Goal: Task Accomplishment & Management: Manage account settings

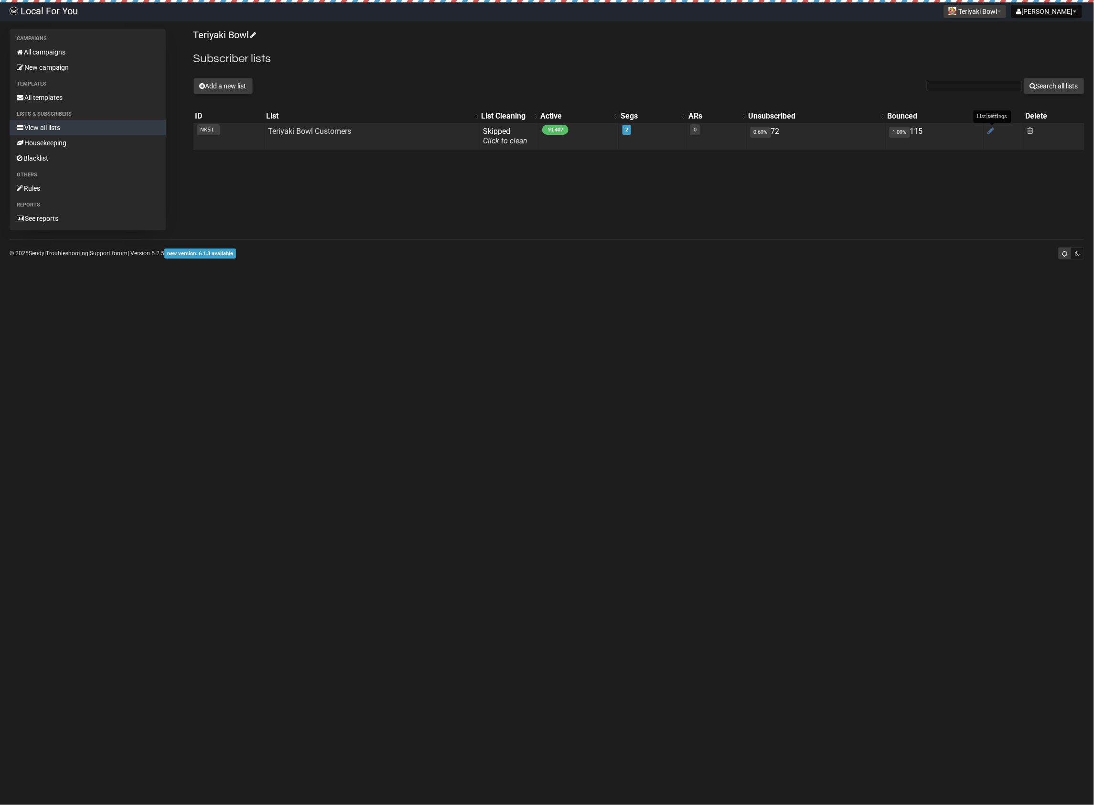
click at [991, 127] on icon at bounding box center [991, 131] width 7 height 8
click at [300, 132] on link "Teriyaki Bowl Customers" at bounding box center [310, 131] width 83 height 9
click at [989, 127] on icon at bounding box center [991, 131] width 7 height 8
click at [985, 129] on icon at bounding box center [987, 131] width 7 height 8
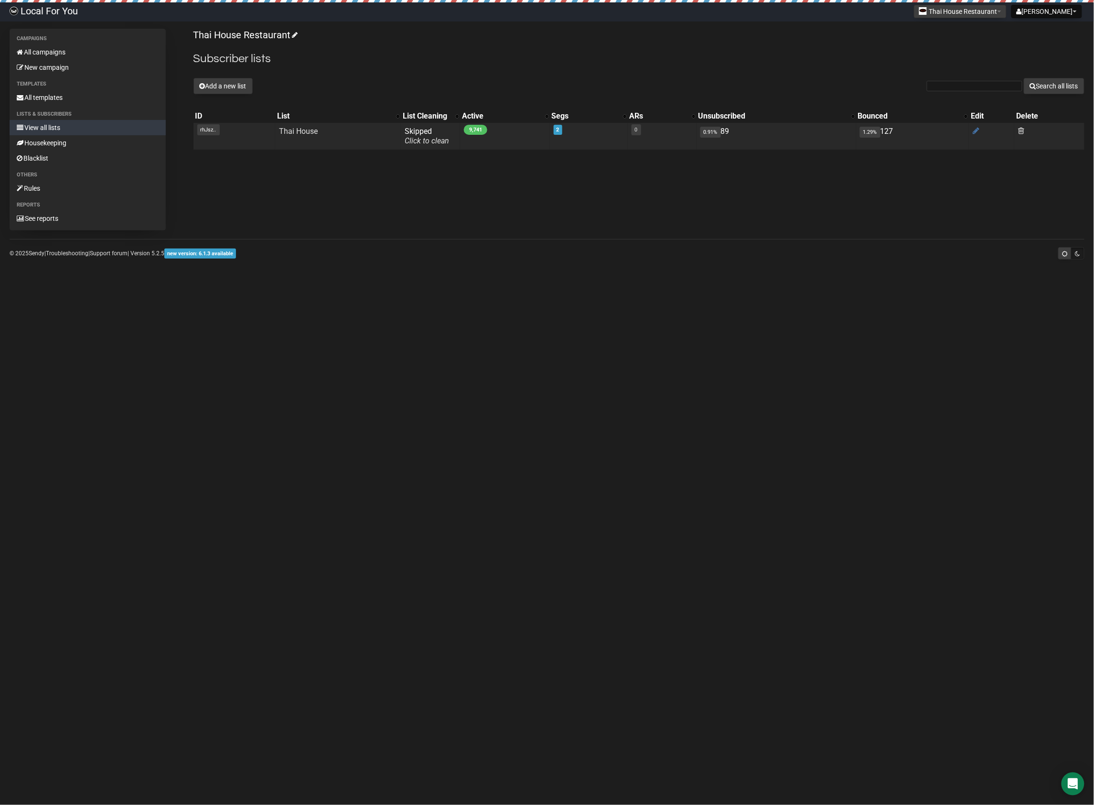
click at [975, 127] on icon at bounding box center [976, 131] width 7 height 8
click at [970, 135] on td at bounding box center [991, 136] width 45 height 27
click at [975, 130] on icon at bounding box center [976, 131] width 7 height 8
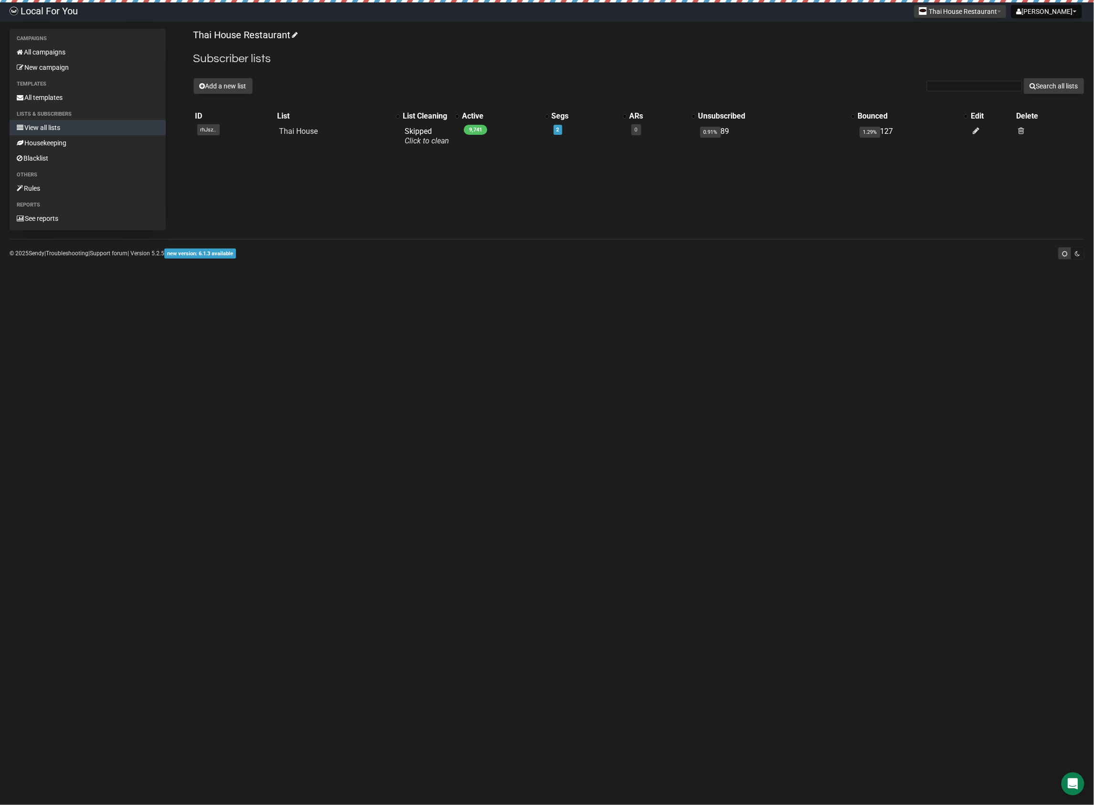
click at [62, 5] on link "Local For You" at bounding box center [43, 11] width 87 height 19
click at [955, 89] on input "text" at bounding box center [975, 86] width 96 height 11
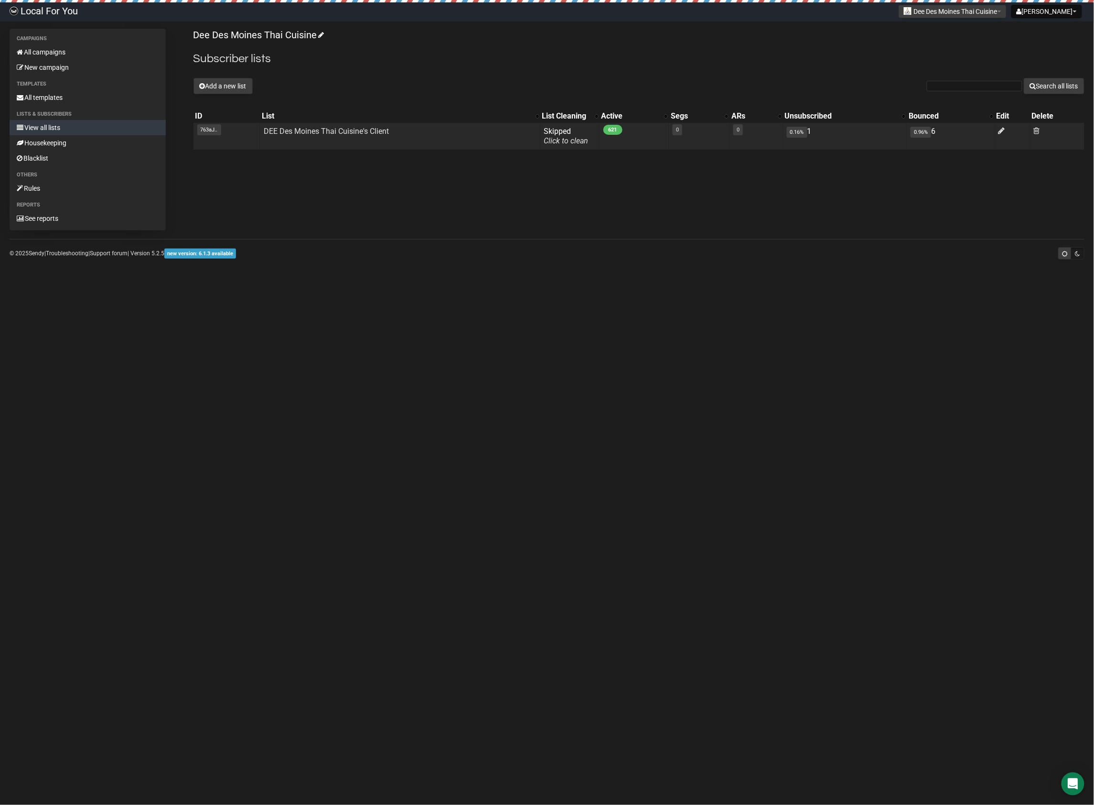
click at [998, 131] on td at bounding box center [1012, 136] width 35 height 27
click at [1001, 131] on icon at bounding box center [1002, 131] width 7 height 8
click at [1003, 131] on icon at bounding box center [1002, 131] width 7 height 8
click at [999, 130] on icon at bounding box center [1002, 131] width 7 height 8
click at [993, 134] on icon at bounding box center [994, 131] width 7 height 8
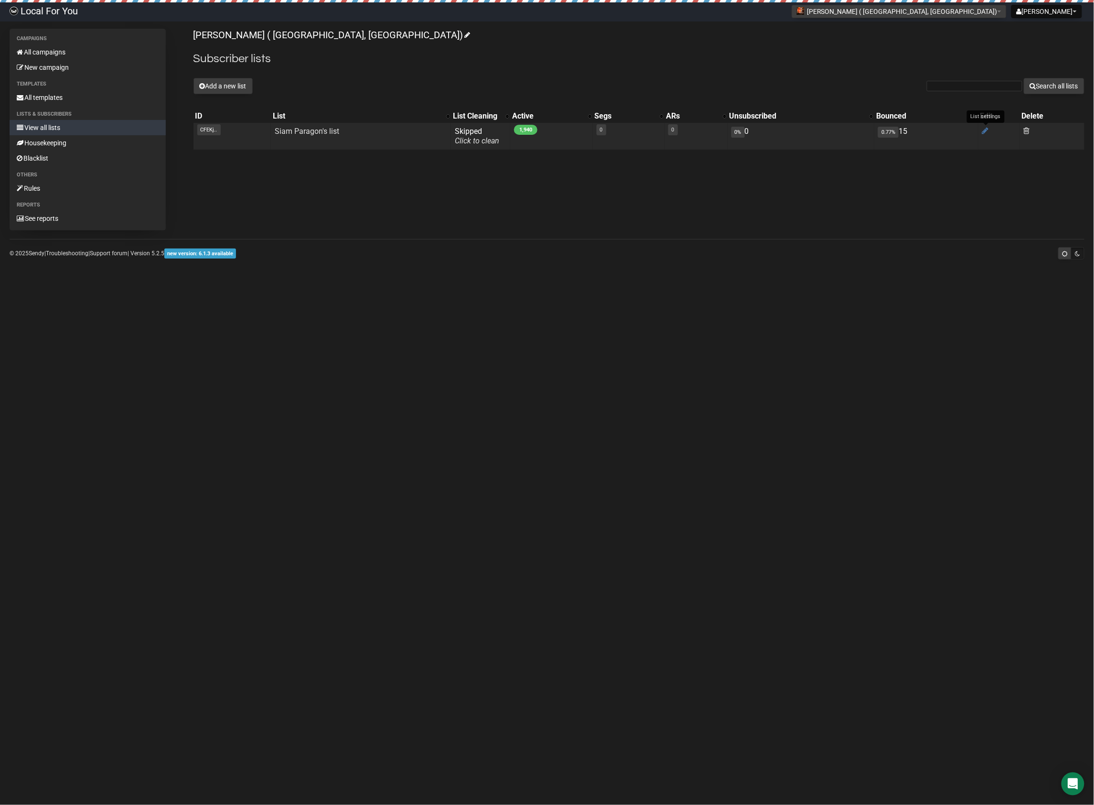
click at [983, 128] on icon at bounding box center [986, 131] width 7 height 8
click at [986, 130] on icon at bounding box center [986, 131] width 7 height 8
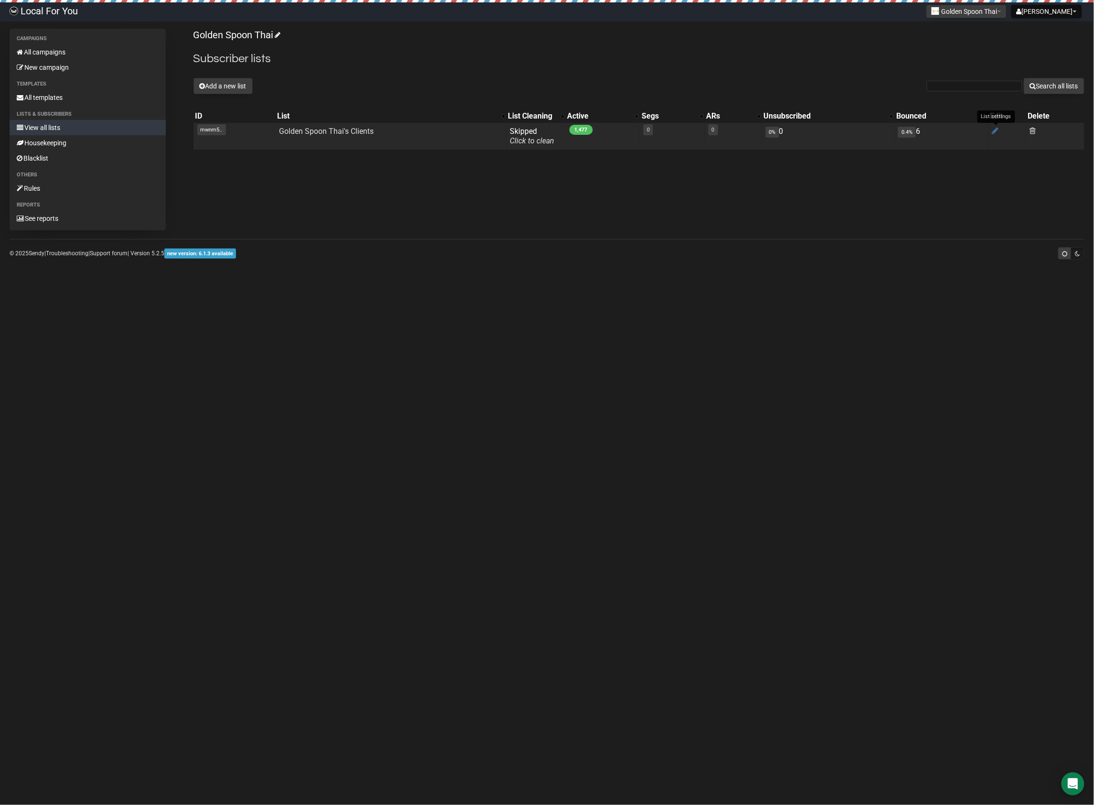
click at [994, 129] on icon at bounding box center [996, 131] width 7 height 8
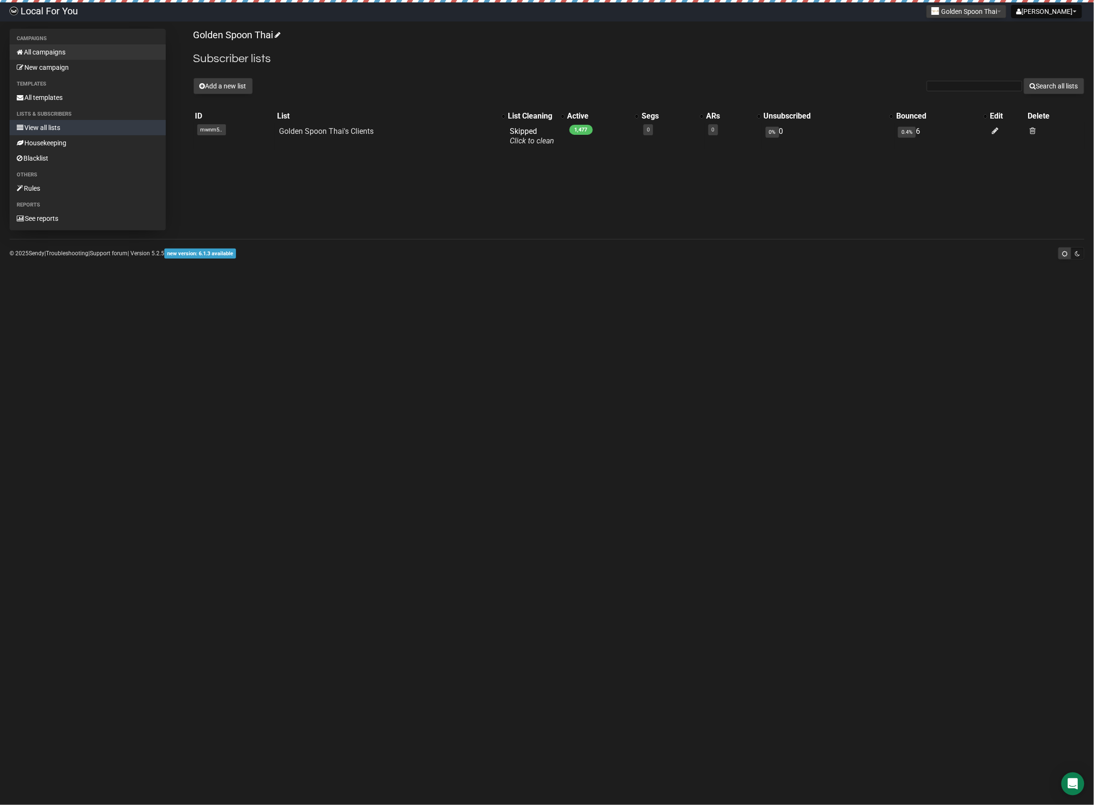
click at [48, 48] on link "All campaigns" at bounding box center [88, 51] width 156 height 15
click at [60, 4] on link "Local For You" at bounding box center [43, 11] width 87 height 19
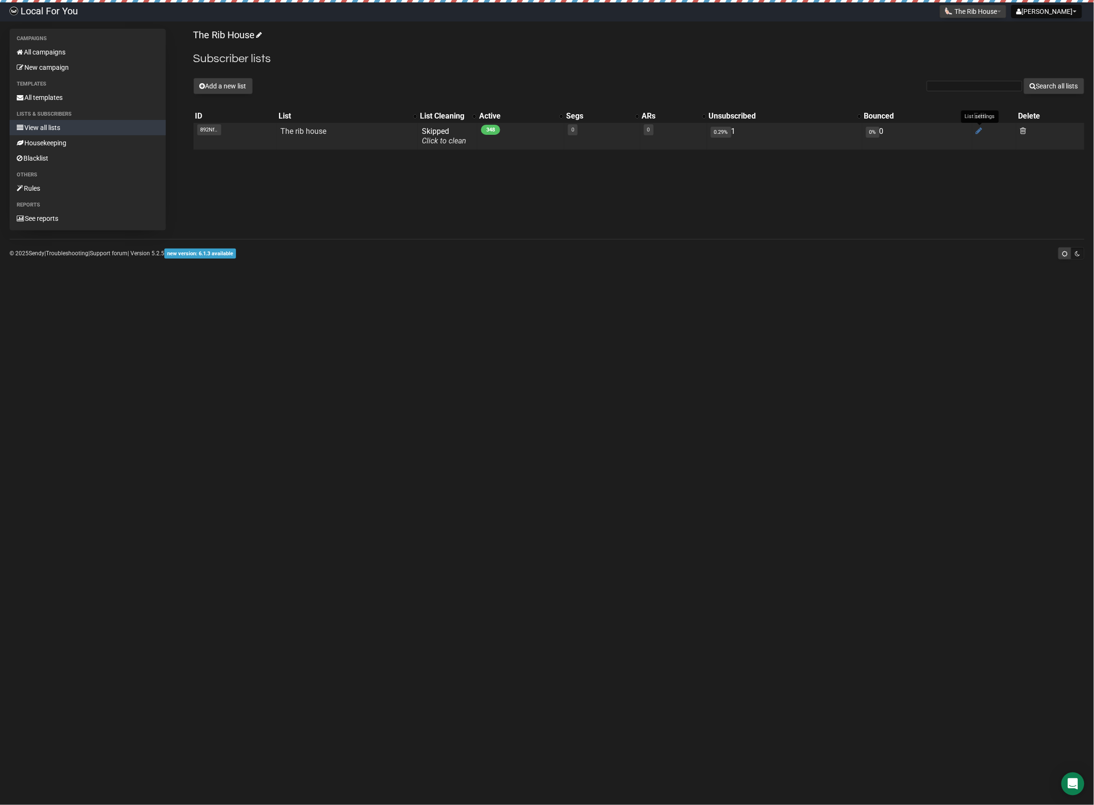
click at [981, 133] on icon at bounding box center [979, 131] width 7 height 8
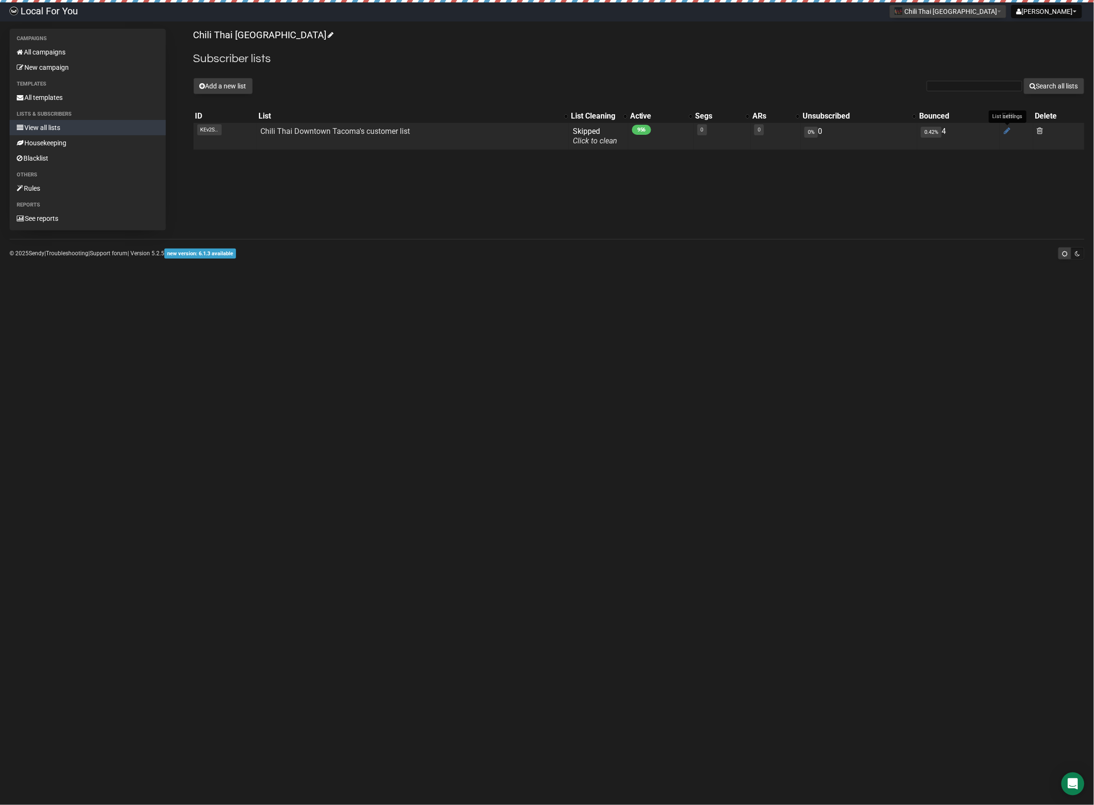
click at [1008, 126] on link at bounding box center [1007, 130] width 7 height 9
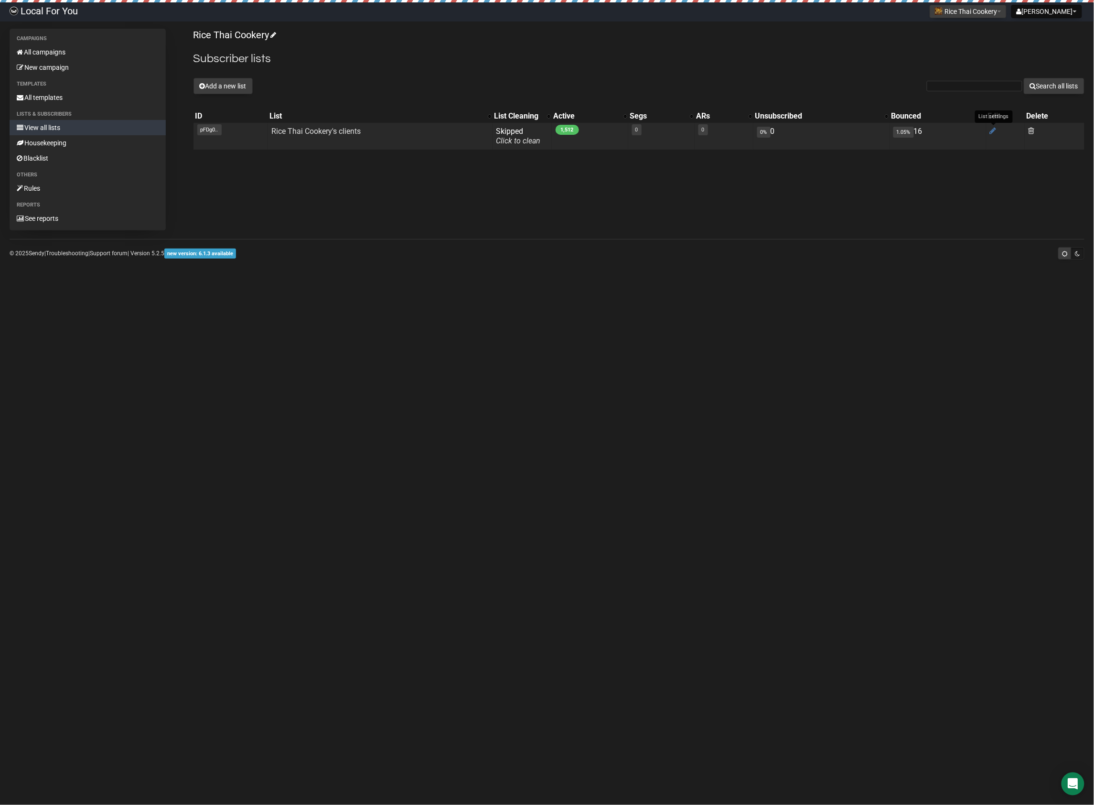
click at [996, 129] on icon at bounding box center [993, 131] width 7 height 8
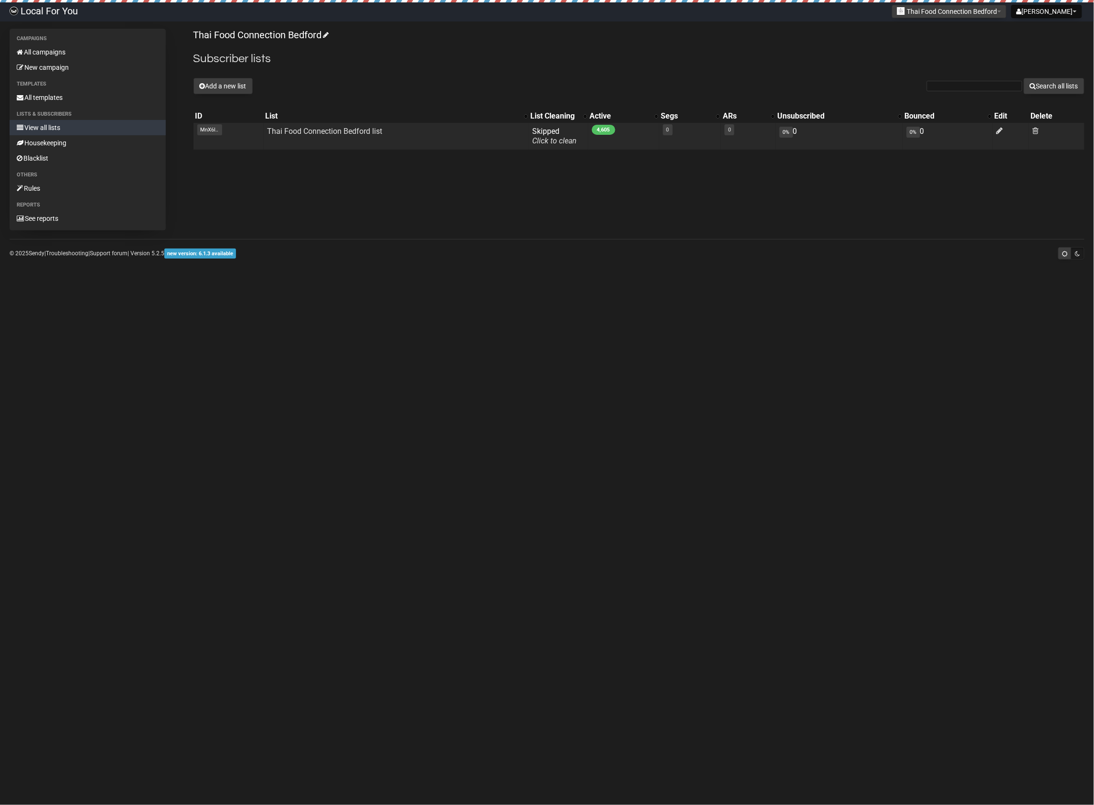
click at [994, 132] on td at bounding box center [1011, 136] width 36 height 27
click at [1001, 130] on icon at bounding box center [1000, 131] width 7 height 8
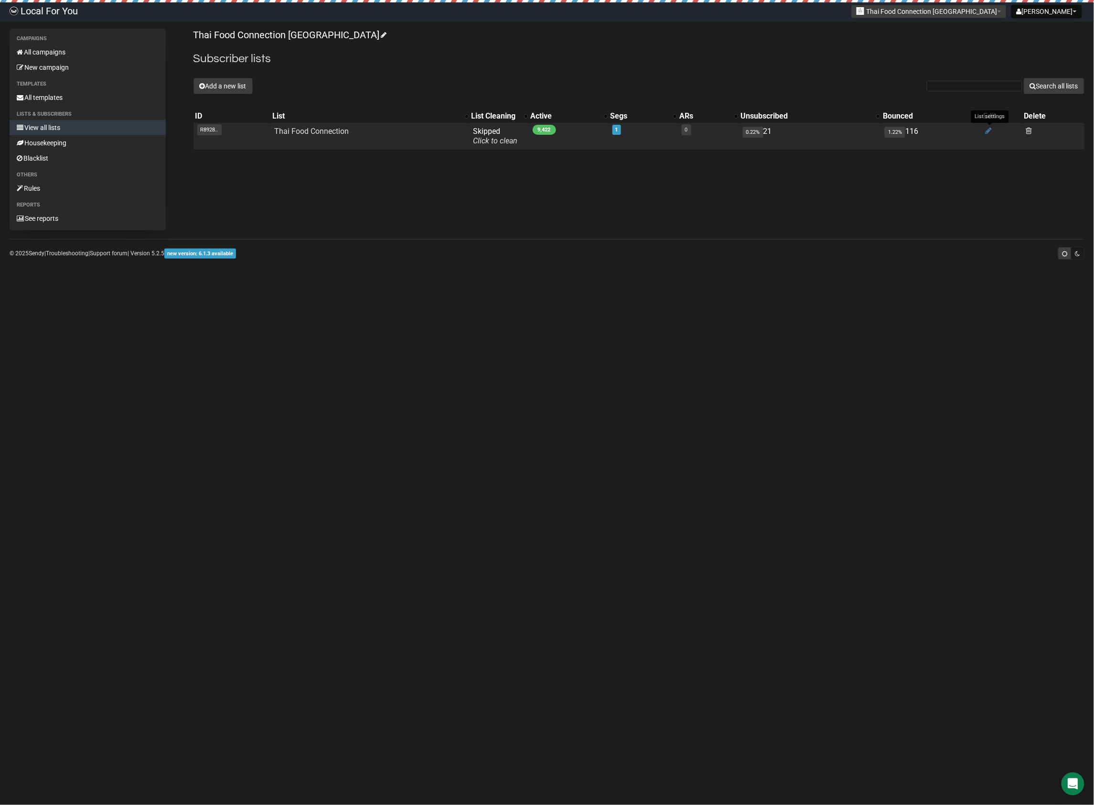
click at [991, 131] on icon at bounding box center [989, 131] width 7 height 8
click at [983, 129] on icon at bounding box center [986, 131] width 7 height 8
